Goal: Task Accomplishment & Management: Use online tool/utility

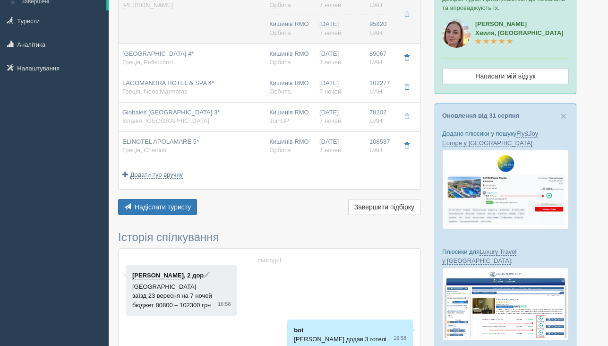
scroll to position [122, 0]
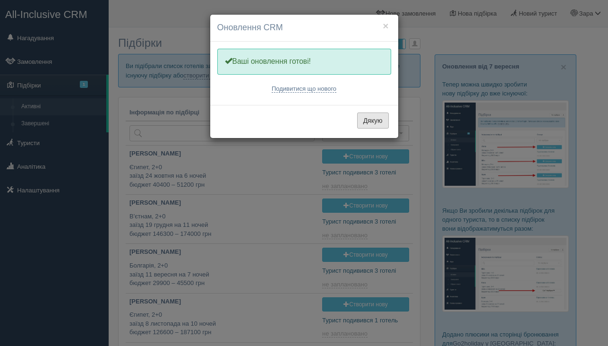
click at [377, 126] on button "Дякую" at bounding box center [373, 121] width 32 height 16
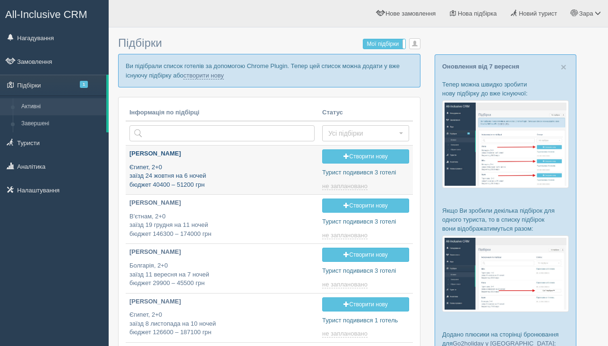
type input "[DATE] 13:15"
click at [224, 77] on link "створити нову" at bounding box center [203, 76] width 40 height 8
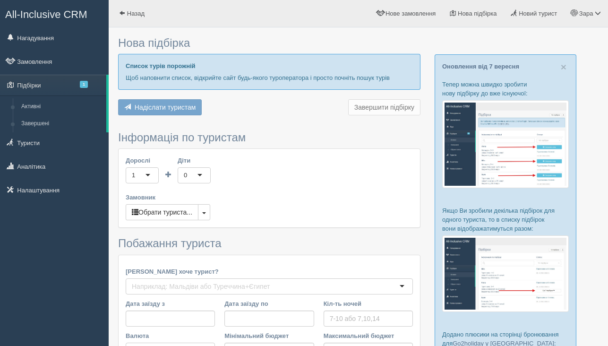
type input "7"
type input "55500"
type input "55600"
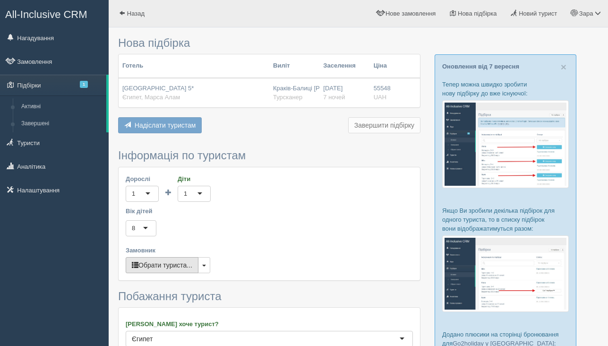
click at [158, 265] on button "Обрати туриста..." at bounding box center [162, 265] width 73 height 16
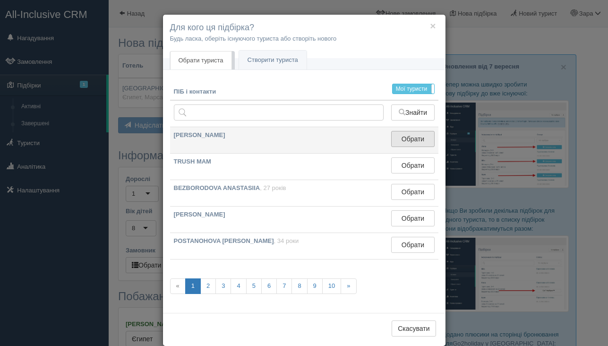
click at [413, 138] on button "Обрати" at bounding box center [412, 139] width 43 height 16
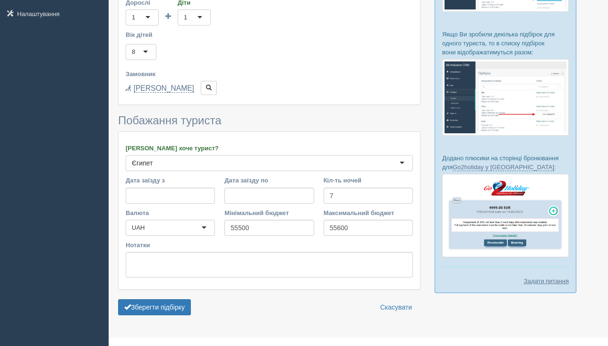
scroll to position [193, 0]
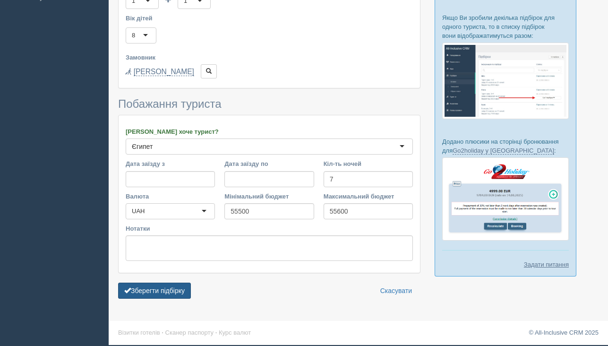
click at [178, 295] on button "Зберегти підбірку" at bounding box center [154, 291] width 73 height 16
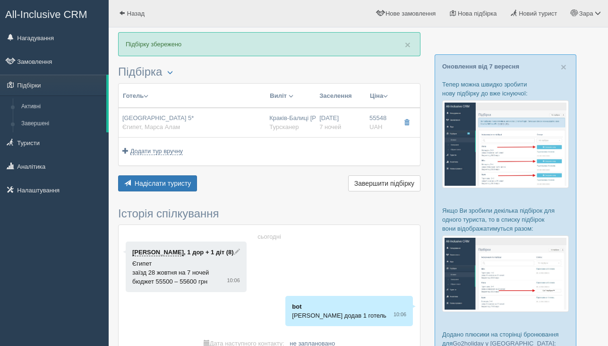
click at [194, 129] on div "Dream Lagoon Aqua Park & Resort 5* Єгипет, Марса Алам" at bounding box center [157, 122] width 71 height 17
type input "Dream Lagoon Aqua Park & Resort 5*"
type input "Єгипет"
type input "Марса Алам"
type input "55548.00"
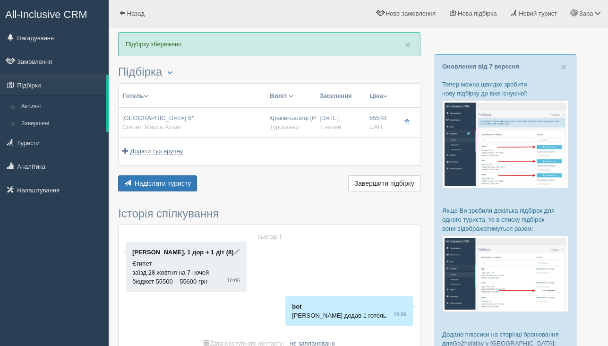
type input "Краків-Балиці Іоанн Павло Другий KRK"
type input "Марса-Алам RMF"
type input "14:35"
type input "21:00"
type input "Enter Air"
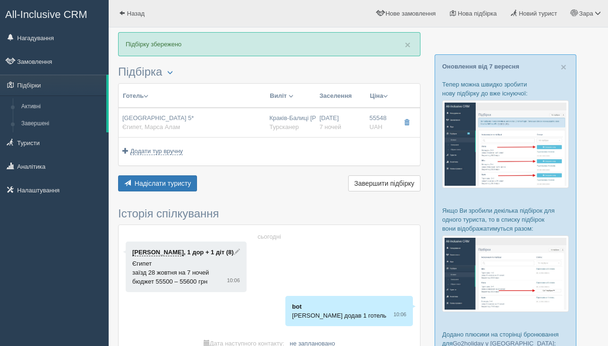
type input "7"
type input "Comfort Room"
type input "AI"
type input "Турсканер"
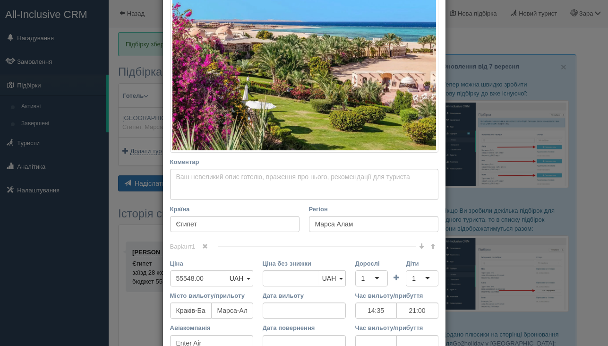
scroll to position [231, 0]
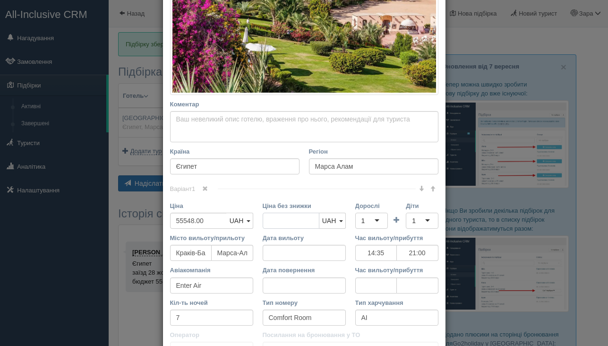
click at [273, 221] on input "Ціна без знижки" at bounding box center [291, 221] width 57 height 16
type input "556000"
click at [222, 225] on input "55548.00" at bounding box center [198, 221] width 57 height 16
click at [221, 225] on input "55548.00" at bounding box center [198, 221] width 57 height 16
type input "54000"
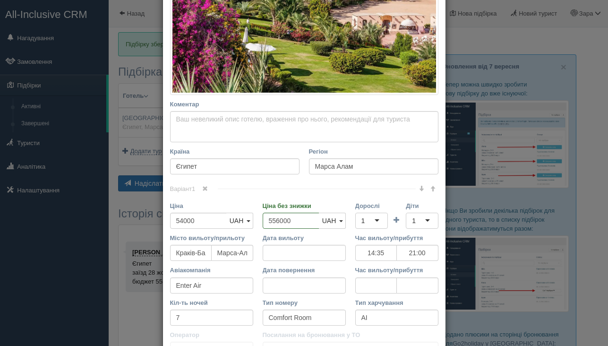
click at [285, 191] on div "Варіант 1" at bounding box center [304, 189] width 269 height 10
click at [295, 226] on input "556000" at bounding box center [291, 221] width 57 height 16
type input "55600"
click at [297, 198] on div "Варіант 1 Ціна 54000 UAH USD EUR UAH UAH USD EUR" at bounding box center [304, 276] width 269 height 174
click at [368, 289] on input "Час вильоту/прибуття" at bounding box center [377, 286] width 42 height 16
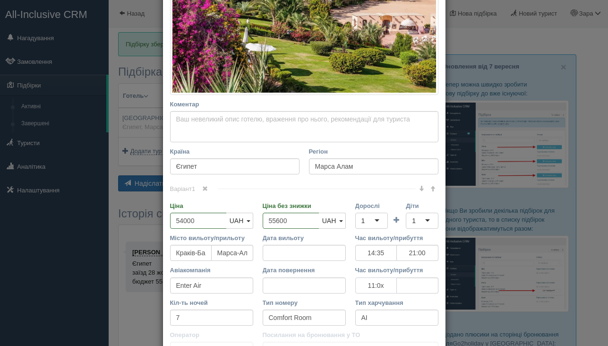
type input "11:00"
click at [408, 287] on input "tel" at bounding box center [418, 286] width 42 height 16
type input "13:10"
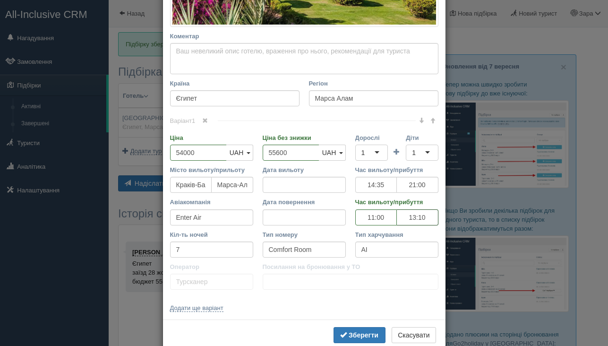
scroll to position [320, 0]
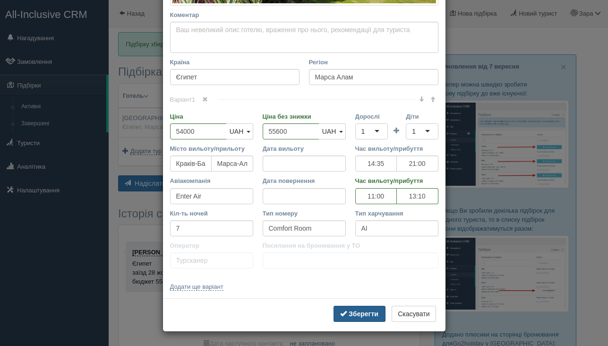
click at [373, 313] on b "Зберегти" at bounding box center [364, 314] width 30 height 8
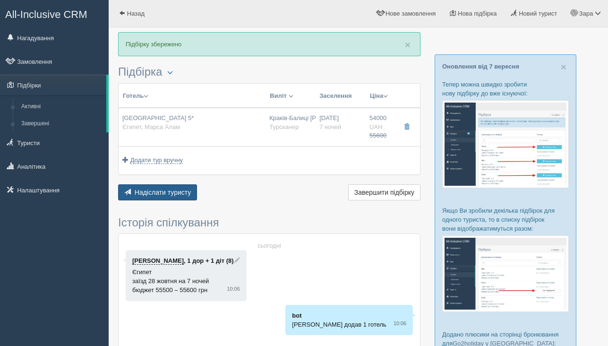
click at [190, 200] on button "Надіслати туристу Надіслати" at bounding box center [157, 192] width 79 height 16
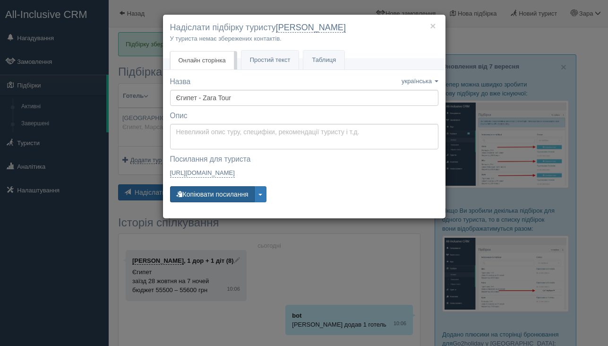
click at [232, 199] on button "Копіювати посилання" at bounding box center [212, 194] width 85 height 16
